Goal: Information Seeking & Learning: Learn about a topic

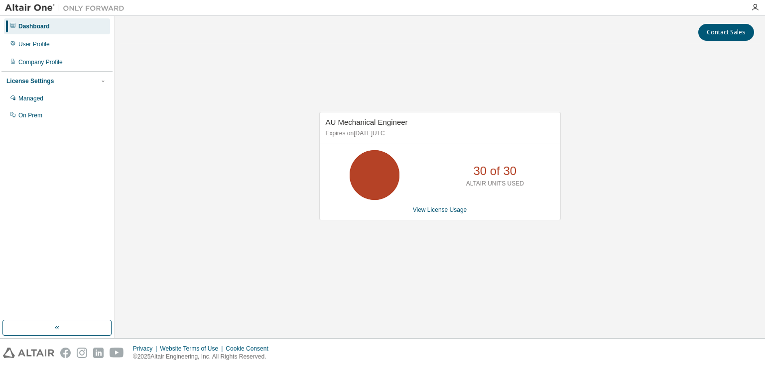
click at [498, 169] on p "30 of 30" at bounding box center [494, 171] width 43 height 17
click at [430, 208] on link "View License Usage" at bounding box center [440, 210] width 54 height 7
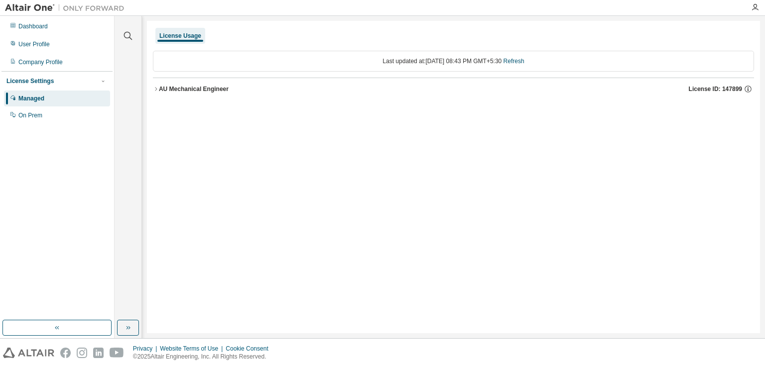
click at [155, 92] on icon "button" at bounding box center [156, 89] width 6 height 6
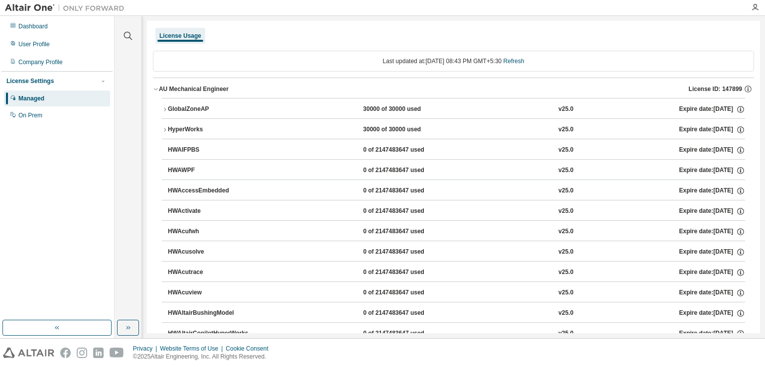
click at [165, 107] on icon "button" at bounding box center [165, 110] width 6 height 6
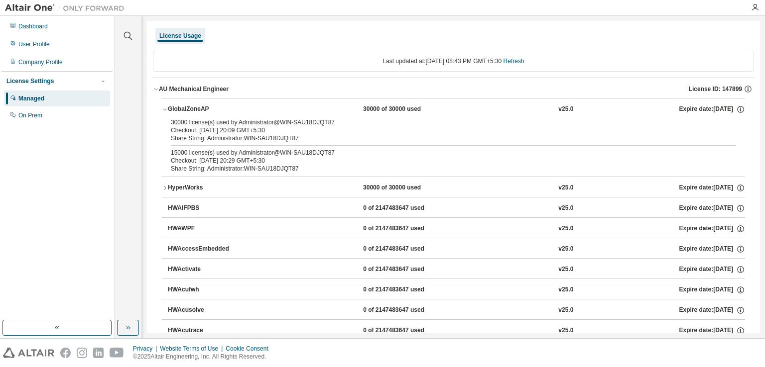
click at [158, 89] on icon "button" at bounding box center [156, 89] width 6 height 6
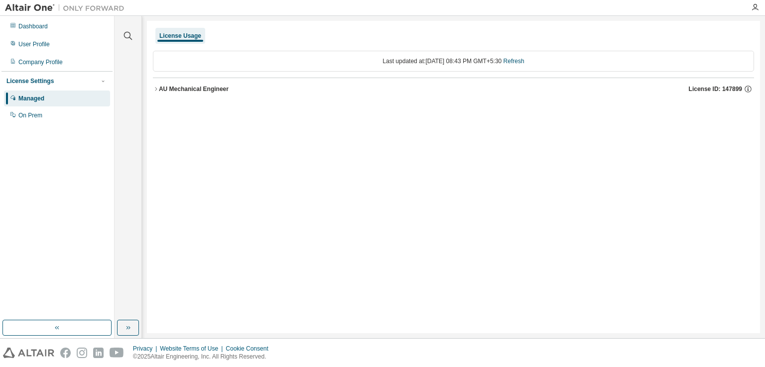
click at [156, 90] on icon "button" at bounding box center [156, 89] width 6 height 6
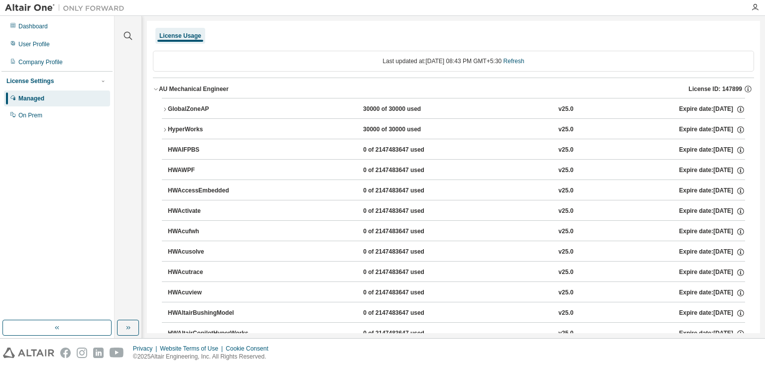
click at [164, 111] on icon "button" at bounding box center [165, 109] width 2 height 3
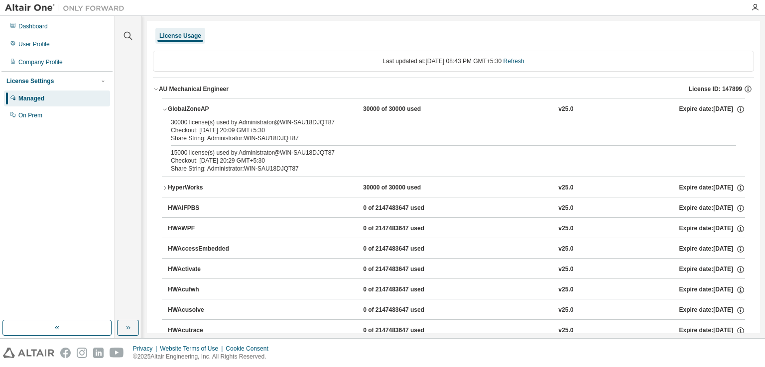
click at [164, 111] on icon "button" at bounding box center [165, 110] width 6 height 6
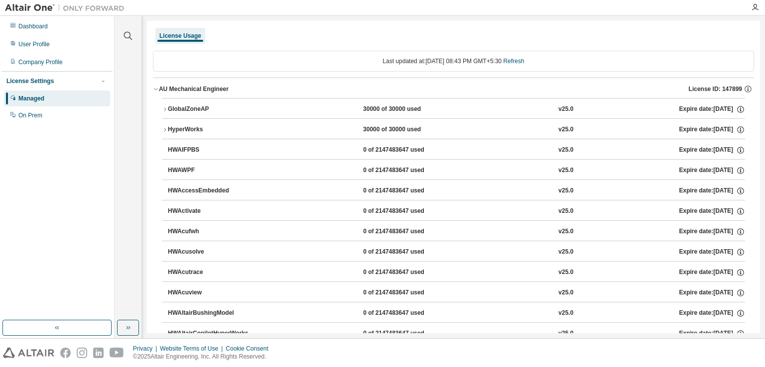
click at [155, 89] on icon "button" at bounding box center [156, 89] width 6 height 6
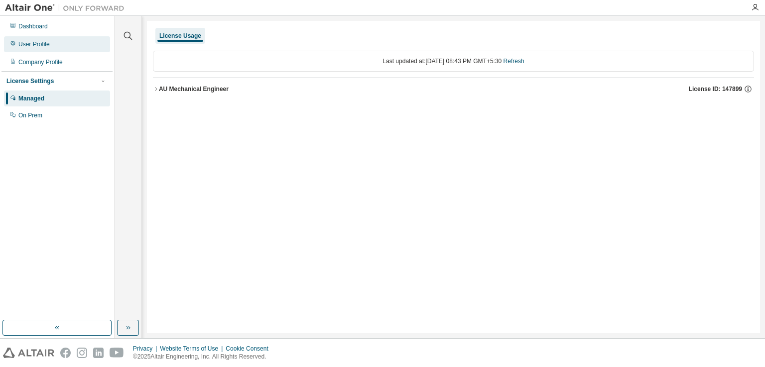
click at [26, 50] on div "User Profile" at bounding box center [57, 44] width 106 height 16
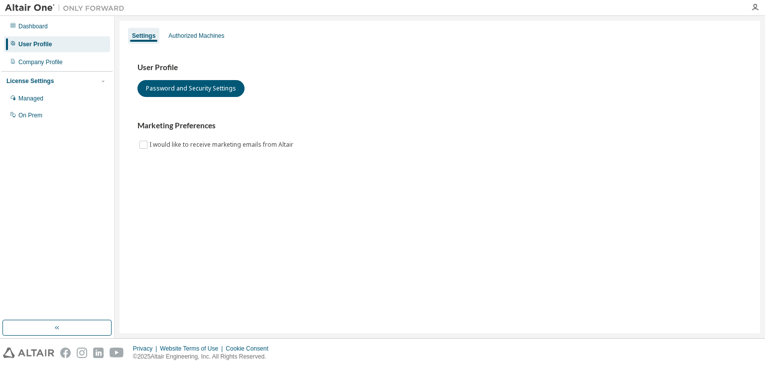
drag, startPoint x: 185, startPoint y: 38, endPoint x: 170, endPoint y: 44, distance: 15.6
click at [183, 38] on div "Authorized Machines" at bounding box center [196, 36] width 56 height 8
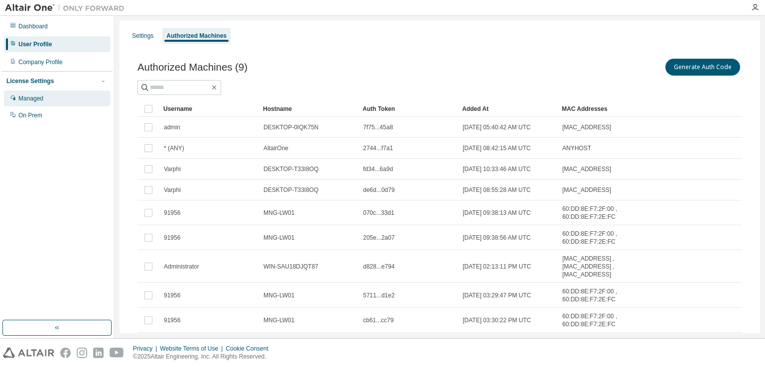
click at [32, 104] on div "Managed" at bounding box center [57, 99] width 106 height 16
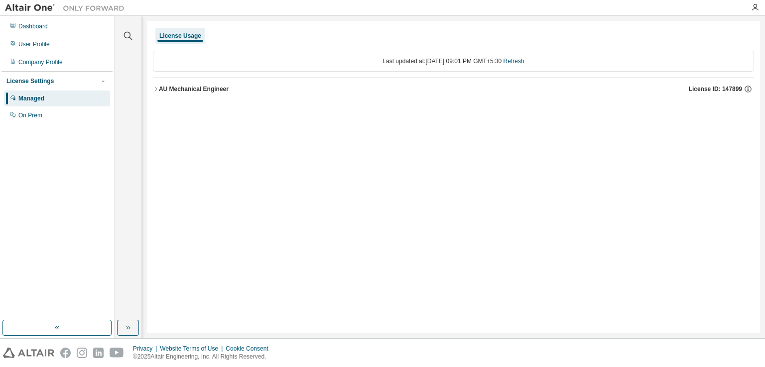
click at [156, 90] on icon "button" at bounding box center [156, 89] width 6 height 6
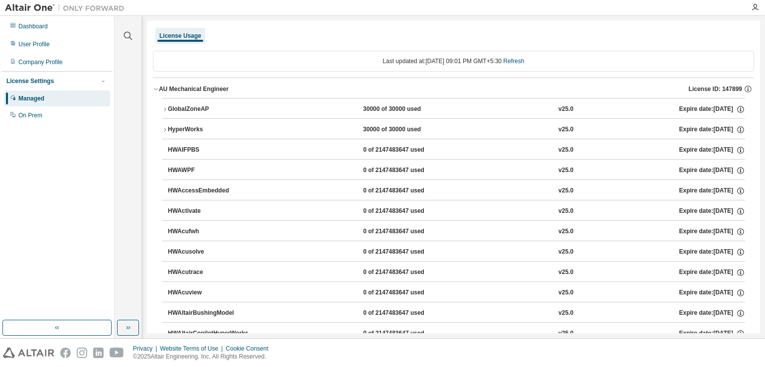
click at [164, 109] on icon "button" at bounding box center [165, 110] width 6 height 6
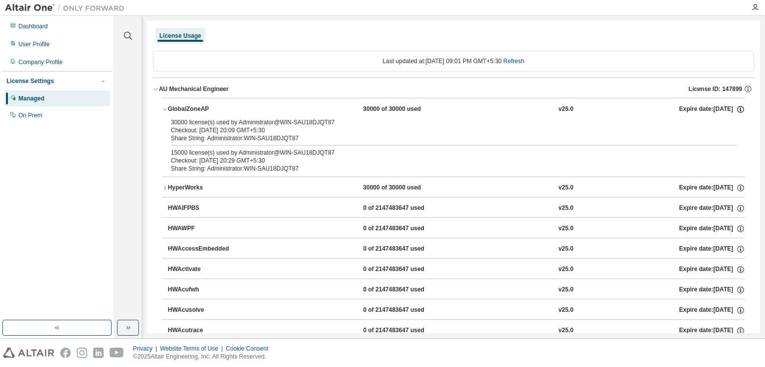
click at [736, 110] on icon "button" at bounding box center [740, 109] width 9 height 9
click at [552, 136] on div "Share String: Administrator:WIN-SAU18DJQT87" at bounding box center [441, 138] width 541 height 8
click at [558, 106] on div "v25.0" at bounding box center [565, 109] width 15 height 9
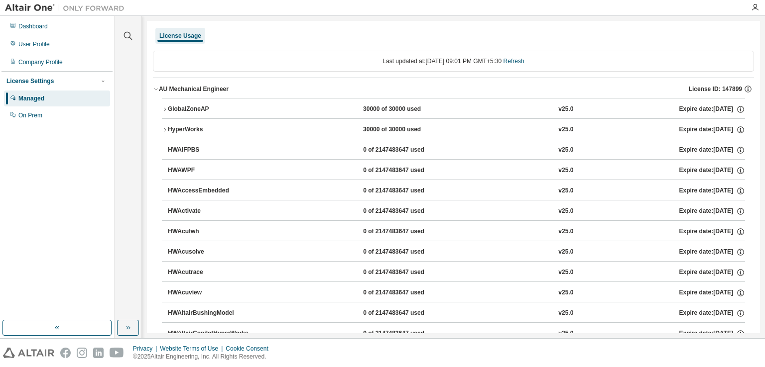
click at [394, 106] on div "30000 of 30000 used" at bounding box center [408, 109] width 90 height 9
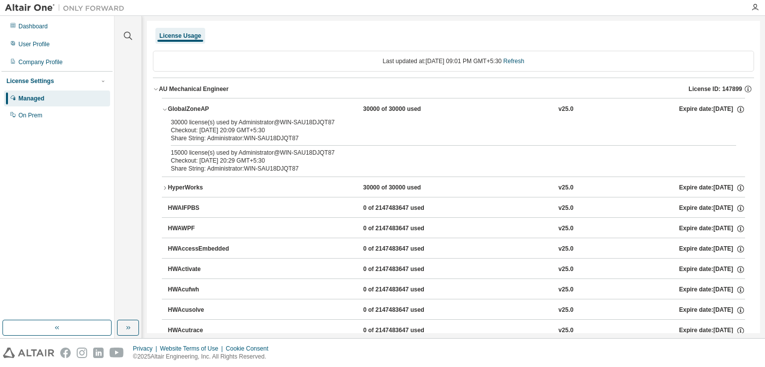
click at [231, 186] on div "HyperWorks" at bounding box center [213, 188] width 90 height 9
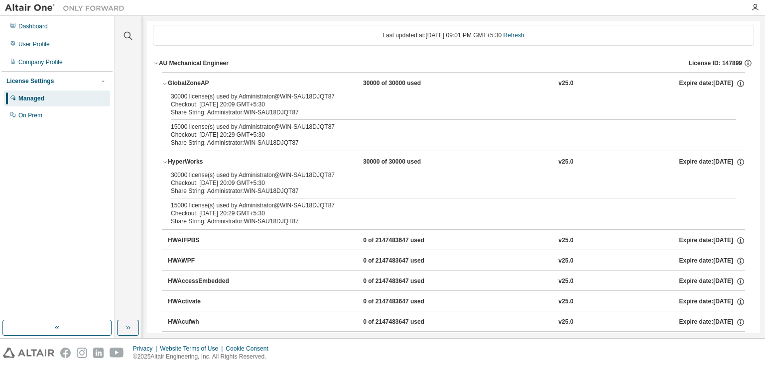
scroll to position [50, 0]
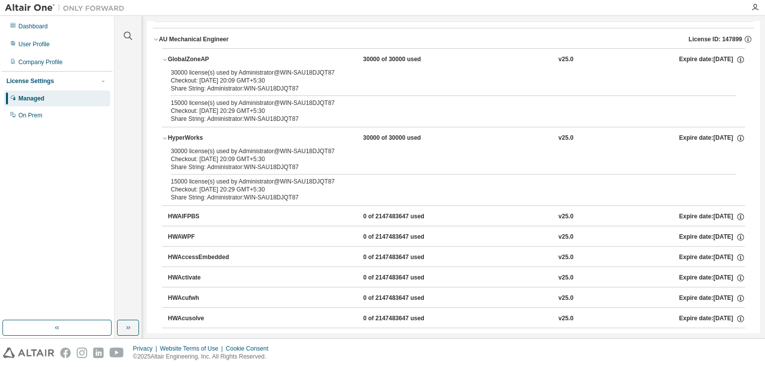
click at [202, 214] on div "HWAIFPBS" at bounding box center [213, 217] width 90 height 9
click at [189, 216] on div "HWAIFPBS" at bounding box center [213, 217] width 90 height 9
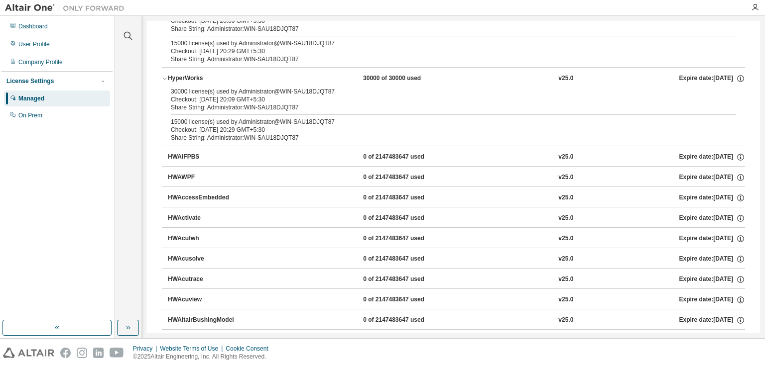
scroll to position [149, 0]
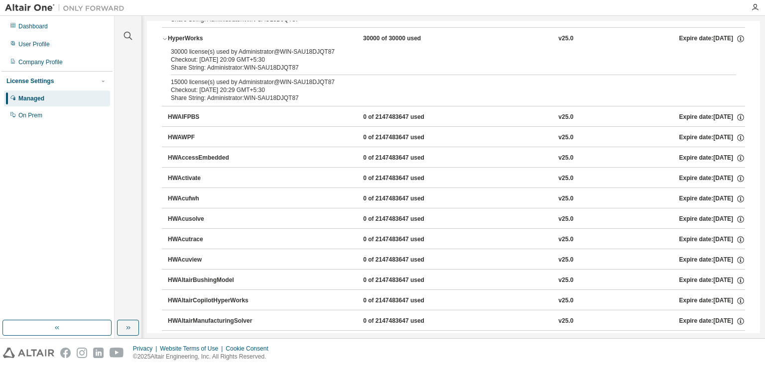
click at [186, 118] on div "HWAIFPBS" at bounding box center [213, 117] width 90 height 9
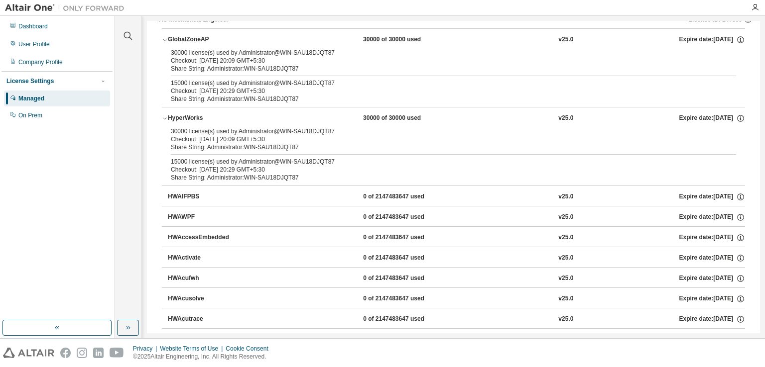
scroll to position [50, 0]
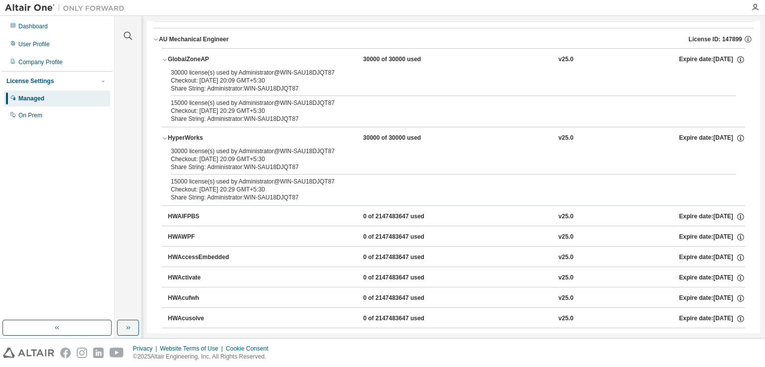
click at [164, 139] on icon "button" at bounding box center [165, 138] width 6 height 6
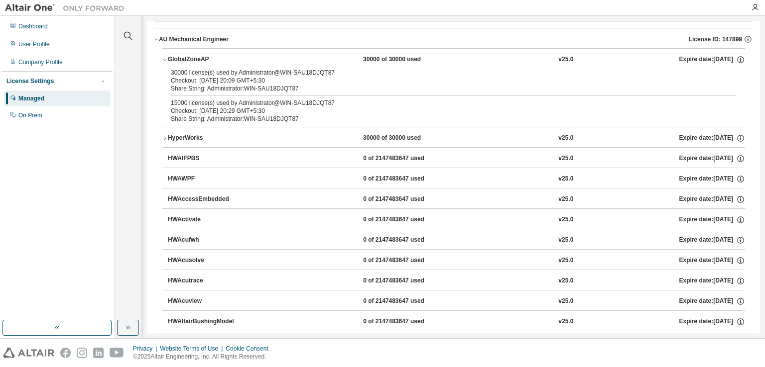
click at [165, 57] on icon "button" at bounding box center [165, 60] width 6 height 6
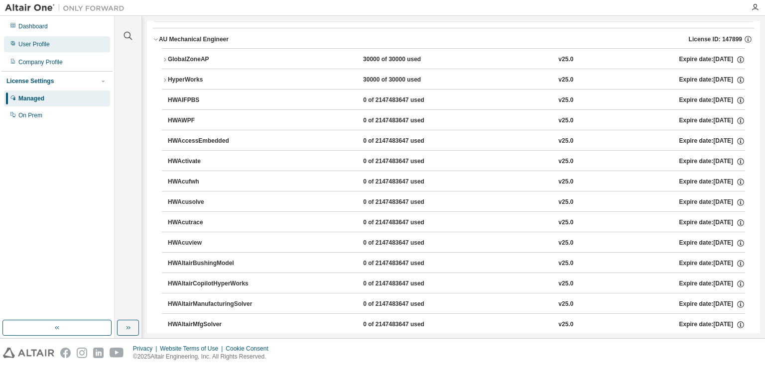
click at [47, 48] on div "User Profile" at bounding box center [57, 44] width 106 height 16
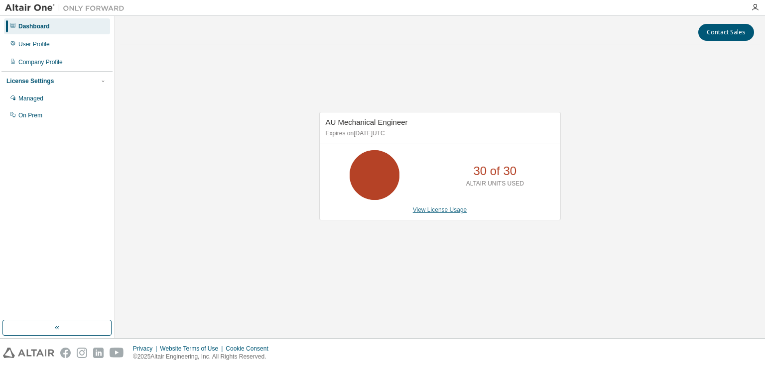
click at [427, 210] on link "View License Usage" at bounding box center [440, 210] width 54 height 7
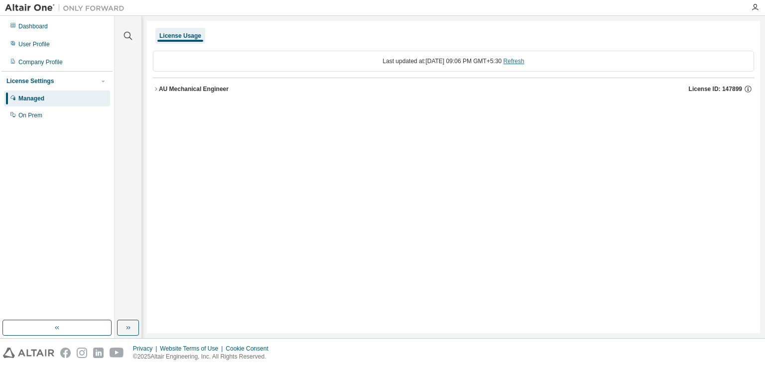
click at [523, 58] on link "Refresh" at bounding box center [513, 61] width 21 height 7
click at [523, 62] on link "Refresh" at bounding box center [513, 61] width 21 height 7
click at [158, 87] on icon "button" at bounding box center [156, 89] width 6 height 6
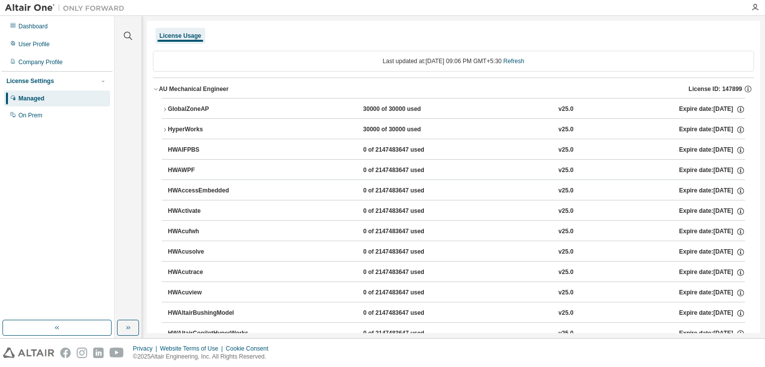
click at [179, 34] on div "License Usage" at bounding box center [180, 36] width 42 height 8
click at [25, 46] on div "User Profile" at bounding box center [33, 44] width 31 height 8
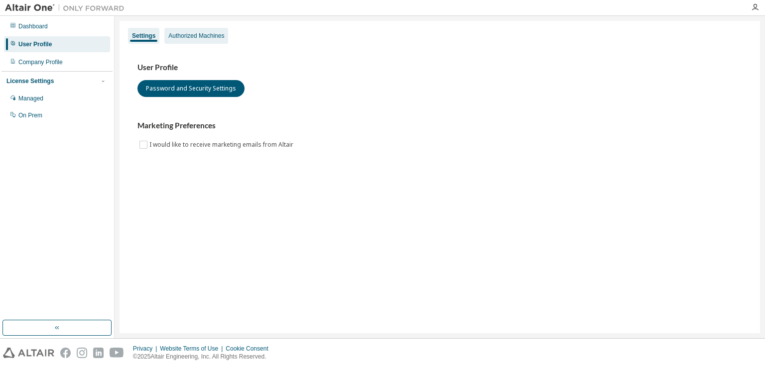
click at [203, 36] on div "Authorized Machines" at bounding box center [196, 36] width 56 height 8
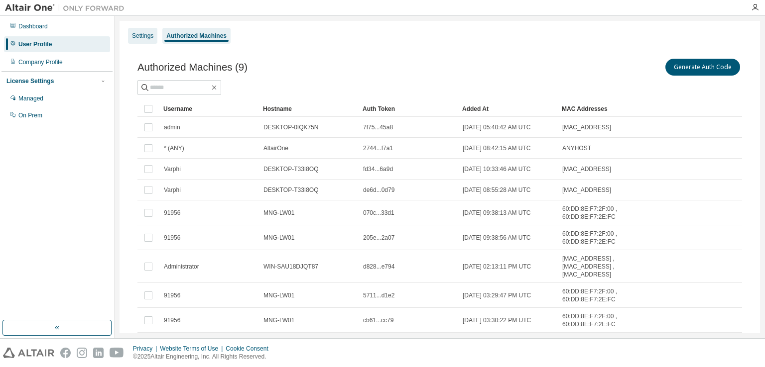
click at [144, 36] on div "Settings" at bounding box center [142, 36] width 21 height 8
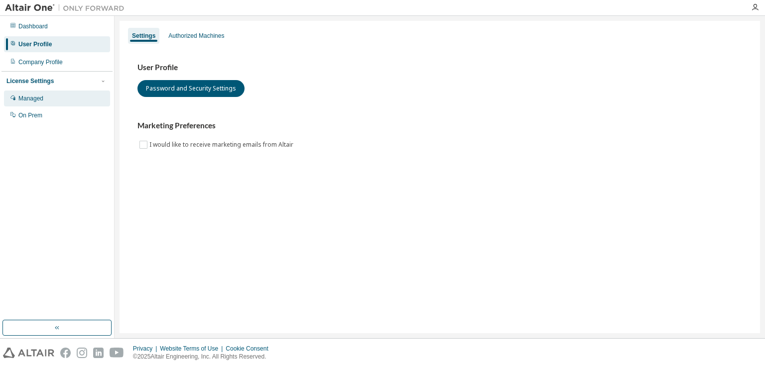
click at [27, 99] on div "Managed" at bounding box center [30, 99] width 25 height 8
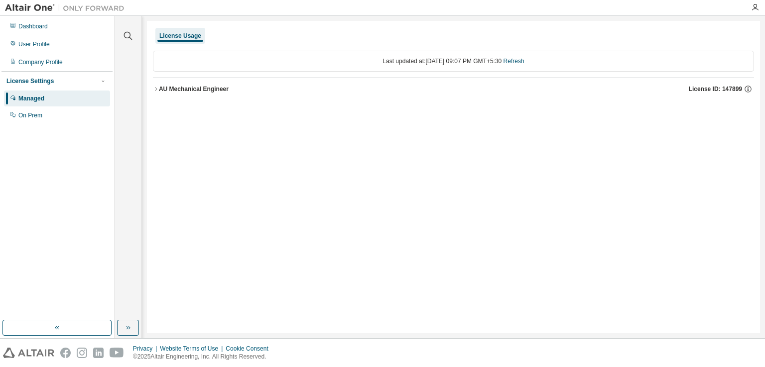
click at [155, 90] on icon "button" at bounding box center [156, 89] width 6 height 6
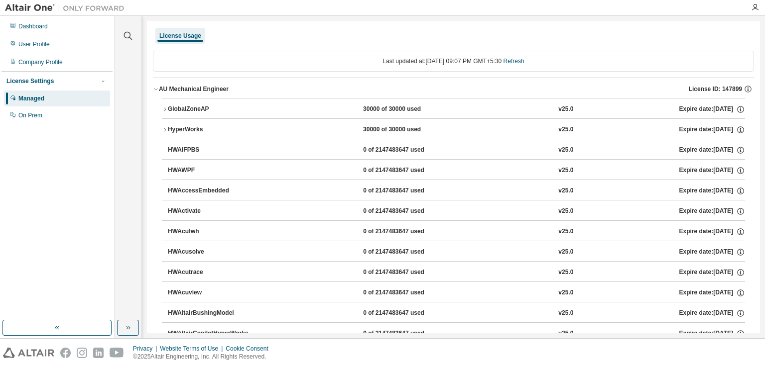
click at [189, 110] on div "GlobalZoneAP" at bounding box center [213, 109] width 90 height 9
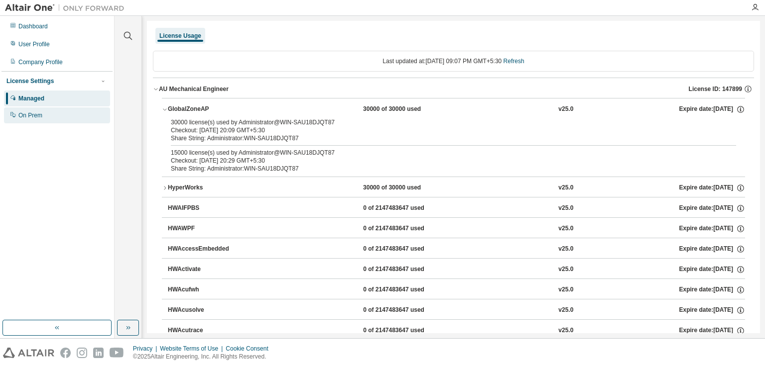
click at [39, 117] on div "On Prem" at bounding box center [30, 116] width 24 height 8
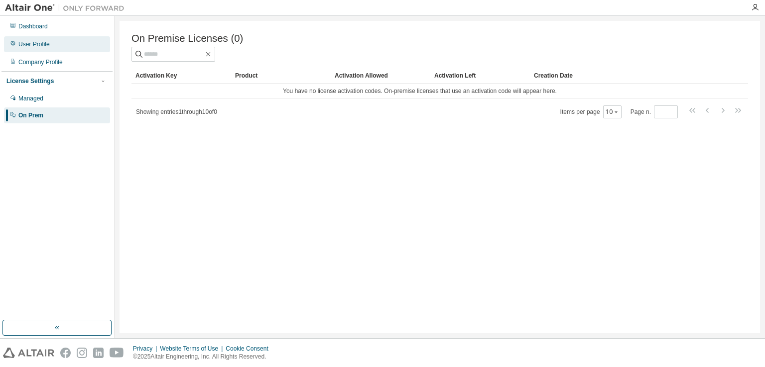
click at [44, 49] on div "User Profile" at bounding box center [57, 44] width 106 height 16
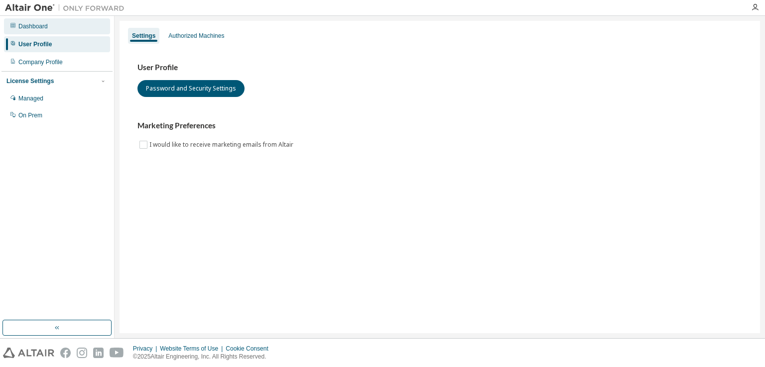
click at [37, 24] on div "Dashboard" at bounding box center [32, 26] width 29 height 8
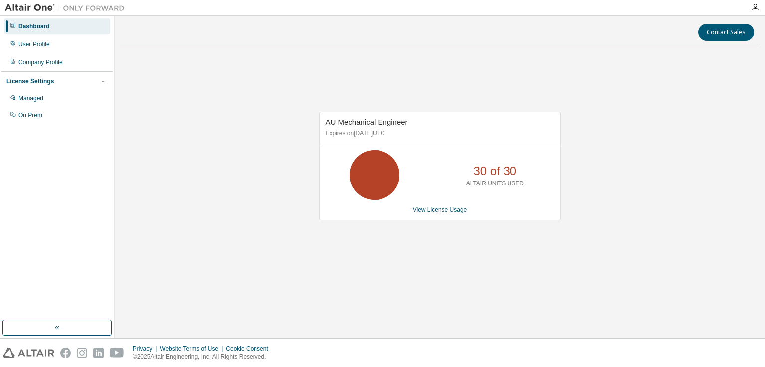
click at [482, 174] on p "30 of 30" at bounding box center [494, 171] width 43 height 17
click at [447, 212] on link "View License Usage" at bounding box center [440, 210] width 54 height 7
click at [489, 176] on p "30 of 30" at bounding box center [494, 171] width 43 height 17
click at [450, 208] on link "View License Usage" at bounding box center [440, 210] width 54 height 7
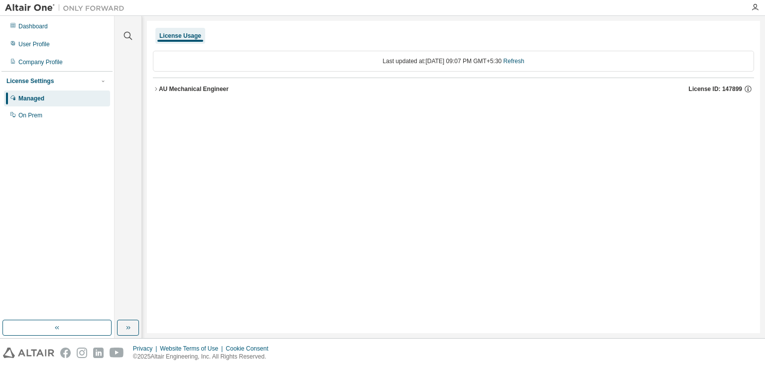
click at [155, 91] on icon "button" at bounding box center [156, 89] width 6 height 6
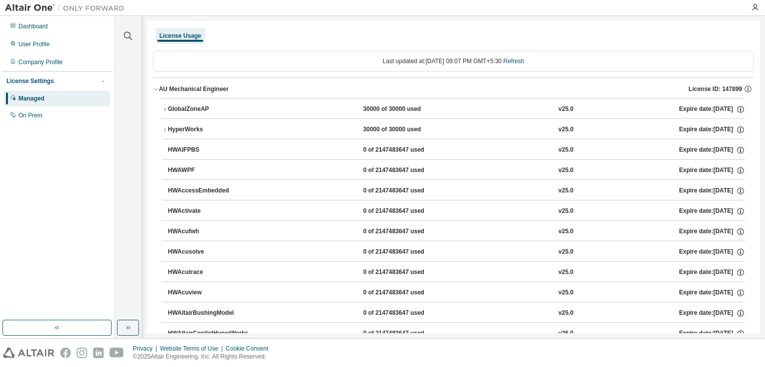
click at [163, 37] on div "License Usage" at bounding box center [180, 36] width 42 height 8
click at [158, 87] on icon "button" at bounding box center [156, 89] width 6 height 6
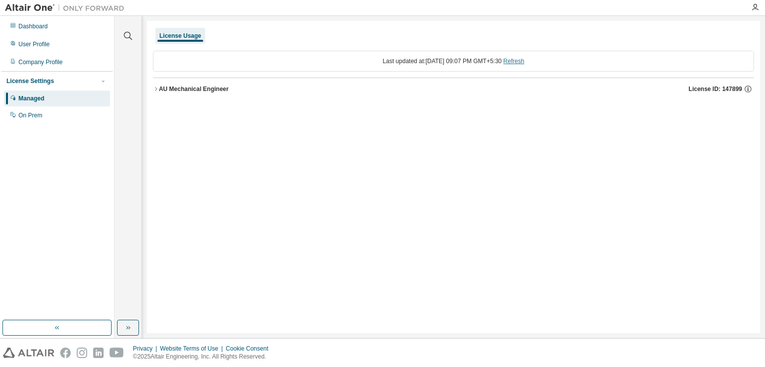
click at [519, 58] on link "Refresh" at bounding box center [513, 61] width 21 height 7
click at [155, 89] on icon "button" at bounding box center [156, 89] width 6 height 6
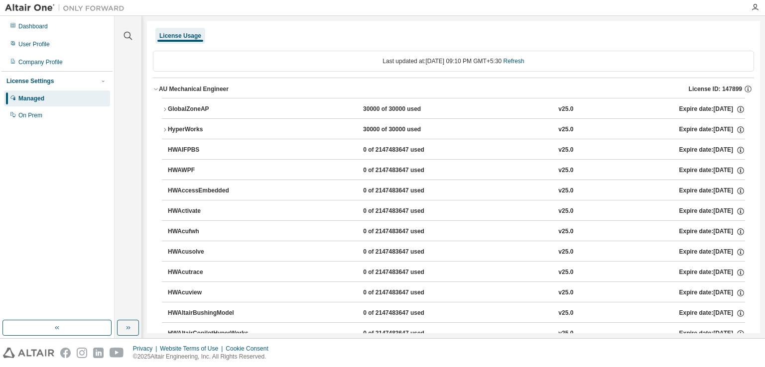
click at [165, 110] on icon "button" at bounding box center [165, 110] width 6 height 6
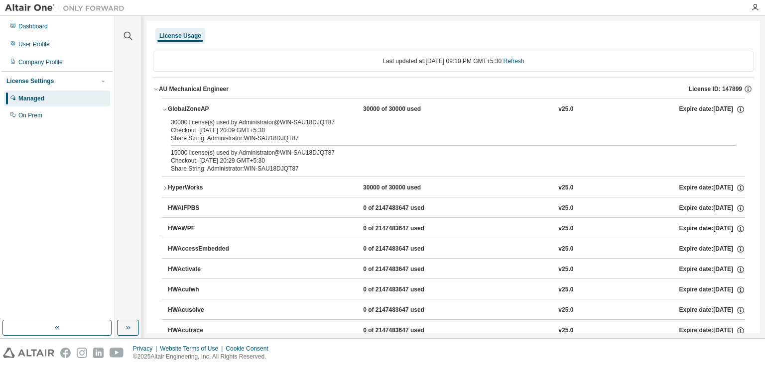
click at [251, 126] on div "Checkout: [DATE] 20:09 GMT+5:30" at bounding box center [441, 130] width 541 height 8
click at [163, 190] on icon "button" at bounding box center [165, 188] width 6 height 6
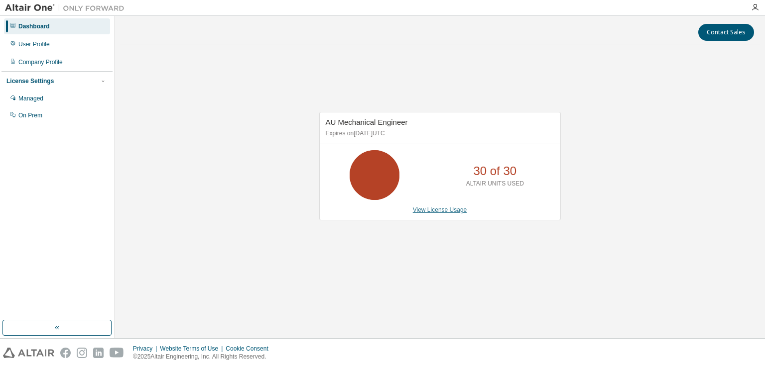
click at [437, 209] on link "View License Usage" at bounding box center [440, 210] width 54 height 7
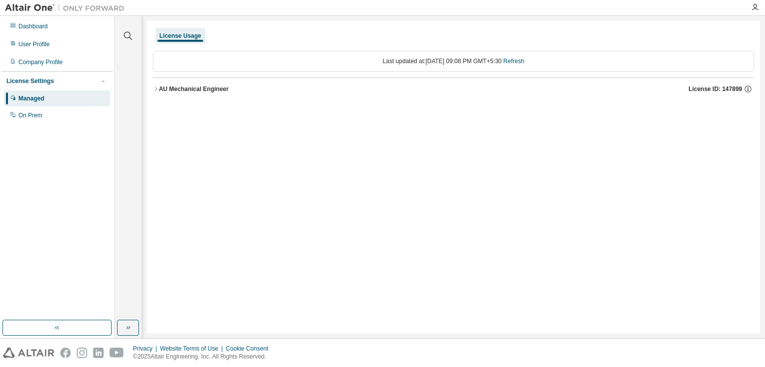
click at [155, 89] on icon "button" at bounding box center [156, 89] width 6 height 6
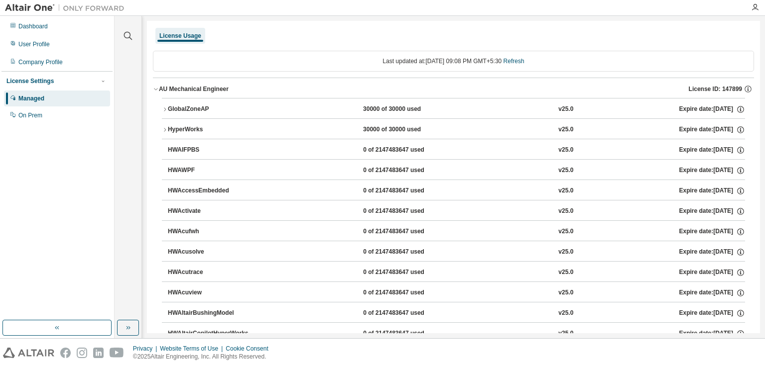
click at [165, 111] on icon "button" at bounding box center [165, 110] width 6 height 6
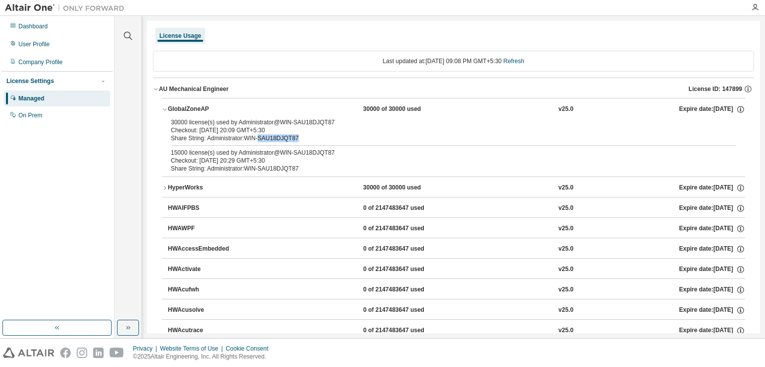
drag, startPoint x: 296, startPoint y: 137, endPoint x: 258, endPoint y: 136, distance: 37.9
click at [258, 136] on div "Share String: Administrator:WIN-SAU18DJQT87" at bounding box center [441, 138] width 541 height 8
click at [163, 190] on icon "button" at bounding box center [165, 188] width 6 height 6
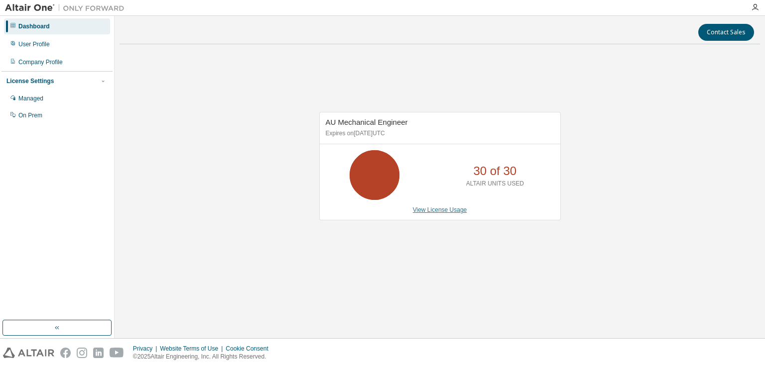
click at [439, 209] on link "View License Usage" at bounding box center [440, 210] width 54 height 7
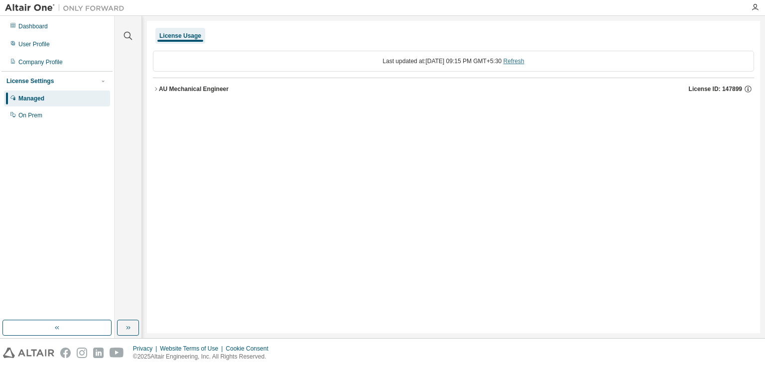
click at [524, 62] on link "Refresh" at bounding box center [513, 61] width 21 height 7
click at [154, 90] on icon "button" at bounding box center [156, 89] width 6 height 6
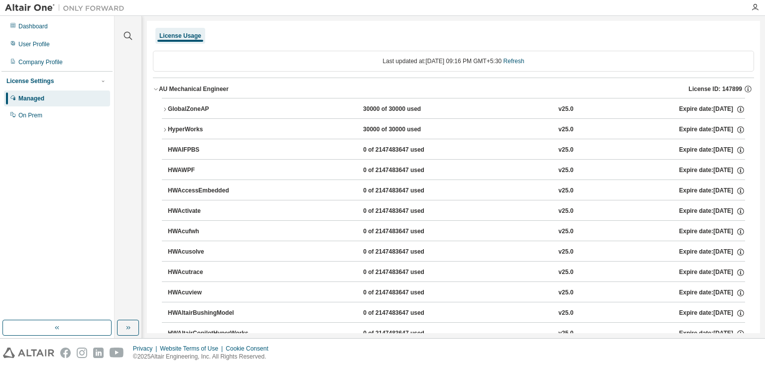
click at [163, 111] on icon "button" at bounding box center [165, 110] width 6 height 6
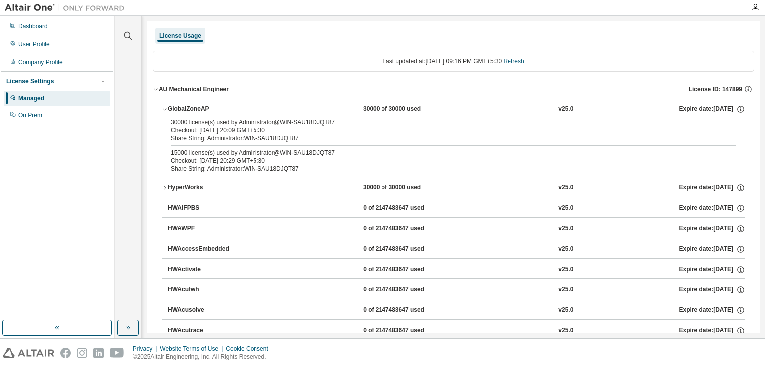
click at [163, 110] on icon "button" at bounding box center [165, 110] width 6 height 6
